Goal: Navigation & Orientation: Find specific page/section

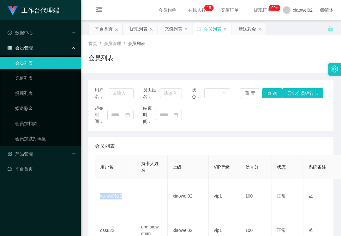
scroll to position [84, 0]
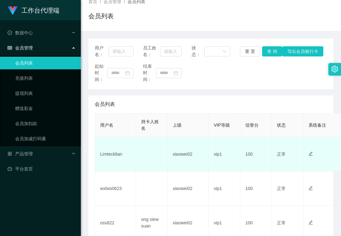
scroll to position [84, 0]
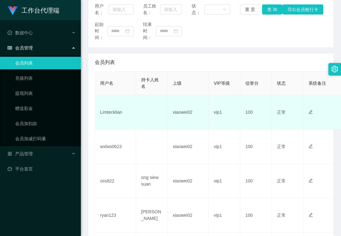
click at [112, 116] on td "Limtecklian" at bounding box center [115, 112] width 41 height 34
click at [115, 111] on td "Limtecklian" at bounding box center [115, 112] width 41 height 34
drag, startPoint x: 115, startPoint y: 111, endPoint x: 118, endPoint y: 109, distance: 3.4
click at [118, 109] on td "Limtecklian" at bounding box center [115, 112] width 41 height 34
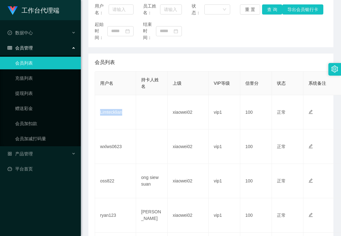
copy td "Limtecklian"
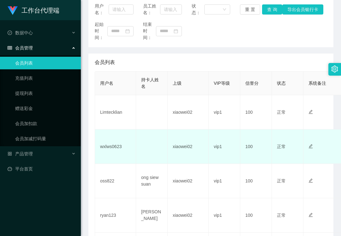
click at [109, 150] on td "wxlws0623" at bounding box center [115, 147] width 41 height 34
click at [110, 150] on td "wxlws0623" at bounding box center [115, 147] width 41 height 34
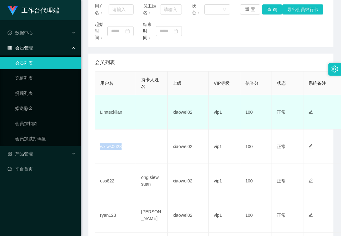
copy td "wxlws0623"
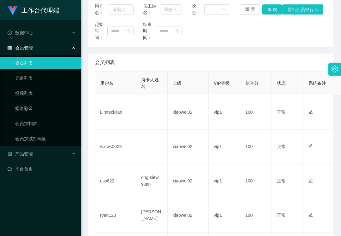
click at [249, 37] on div "起始时间： 结束时间：" at bounding box center [211, 31] width 232 height 20
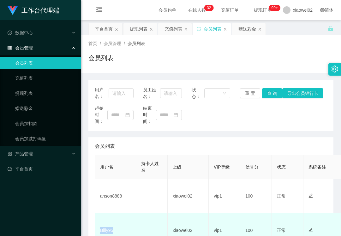
drag, startPoint x: 0, startPoint y: 0, endPoint x: 107, endPoint y: 144, distance: 179.9
click at [107, 214] on td "Billy95" at bounding box center [115, 231] width 41 height 34
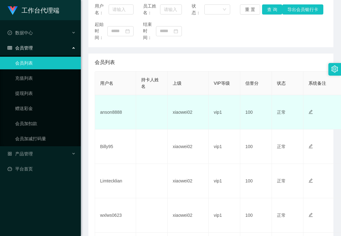
click at [113, 111] on td "anson8888" at bounding box center [115, 112] width 41 height 34
copy td "anson8888"
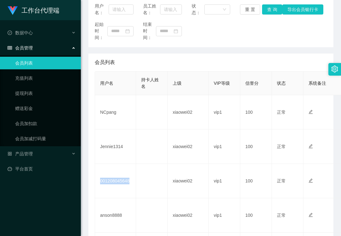
click at [113, 179] on td "001208045648" at bounding box center [115, 181] width 41 height 34
copy td "001208045648"
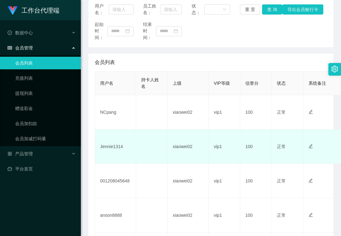
click at [110, 146] on td "Jennie1314" at bounding box center [115, 147] width 41 height 34
copy td "Jennie1314"
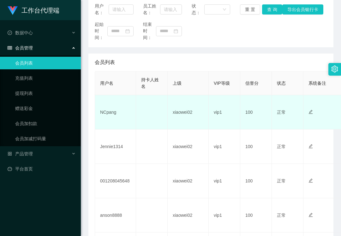
click at [108, 116] on td "NCpang" at bounding box center [115, 112] width 41 height 34
click at [108, 114] on td "NCpang" at bounding box center [115, 112] width 41 height 34
copy td "NCpang"
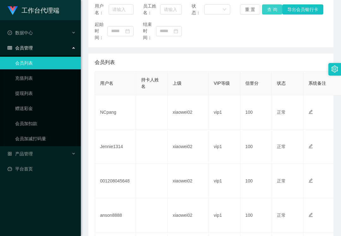
drag, startPoint x: 246, startPoint y: 35, endPoint x: 272, endPoint y: 8, distance: 37.5
click at [246, 35] on div "起始时间： 结束时间：" at bounding box center [211, 31] width 232 height 20
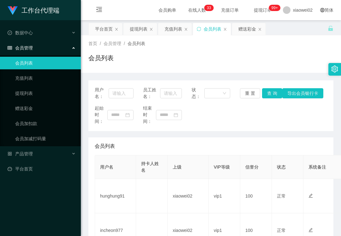
scroll to position [84, 0]
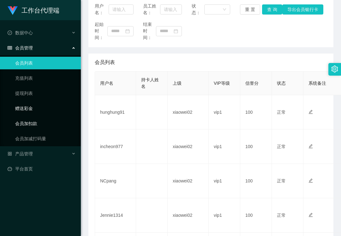
click at [57, 120] on link "会员加扣款" at bounding box center [45, 123] width 61 height 13
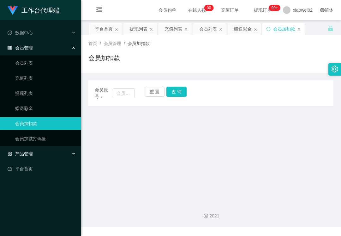
click at [42, 154] on div "产品管理" at bounding box center [40, 154] width 81 height 13
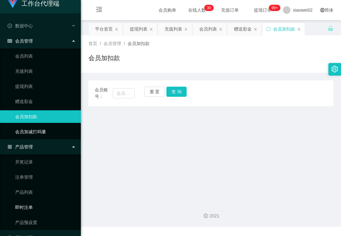
scroll to position [20, 0]
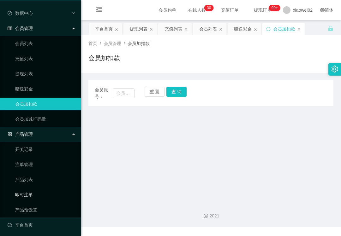
click at [42, 195] on link "即时注单" at bounding box center [45, 195] width 61 height 13
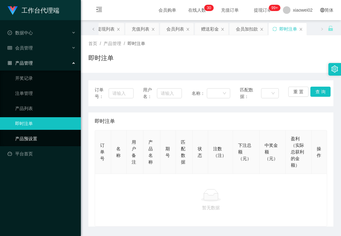
click at [41, 140] on link "产品预设置" at bounding box center [45, 138] width 61 height 13
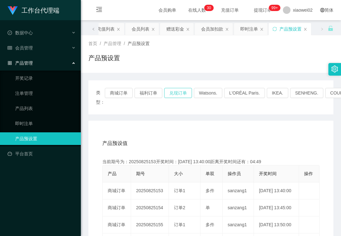
scroll to position [84, 0]
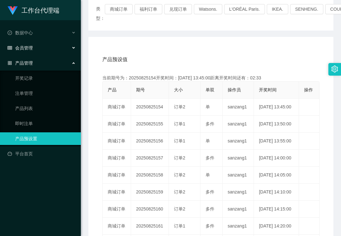
click at [40, 45] on div "会员管理" at bounding box center [40, 48] width 81 height 13
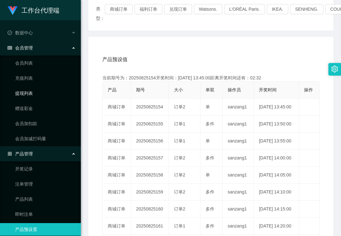
click at [41, 94] on link "提现列表" at bounding box center [45, 93] width 61 height 13
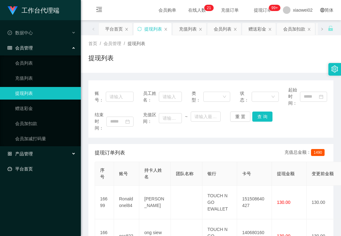
drag, startPoint x: 36, startPoint y: 151, endPoint x: 48, endPoint y: 166, distance: 19.3
click at [36, 151] on div "产品管理" at bounding box center [40, 154] width 81 height 13
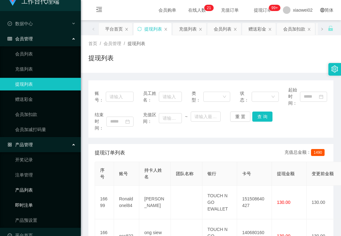
scroll to position [20, 0]
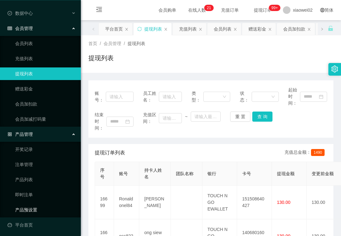
click at [27, 204] on link "产品预设置" at bounding box center [45, 210] width 61 height 13
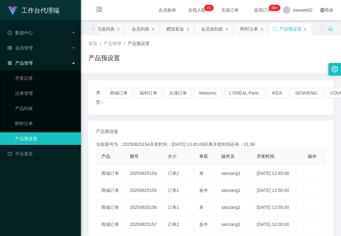
click at [208, 50] on div "首页 / 产品管理 / 产品预设置 / 产品预设置" at bounding box center [210, 53] width 245 height 27
